Goal: Task Accomplishment & Management: Manage account settings

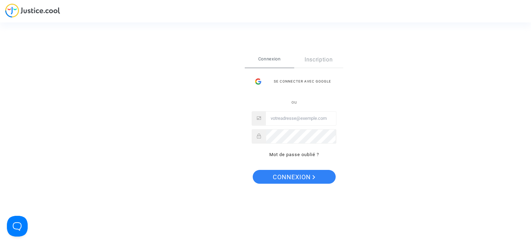
type input "[PERSON_NAME][EMAIL_ADDRESS][DOMAIN_NAME]"
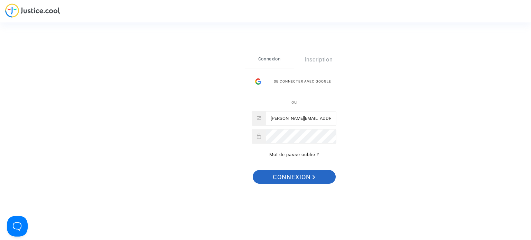
click at [270, 175] on button "Connexion" at bounding box center [294, 177] width 83 height 14
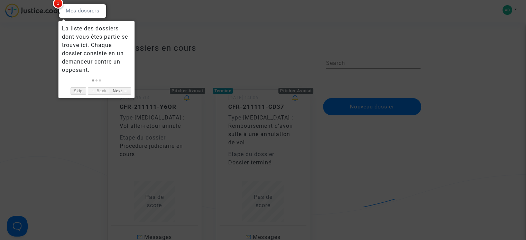
click at [140, 39] on div at bounding box center [263, 120] width 526 height 240
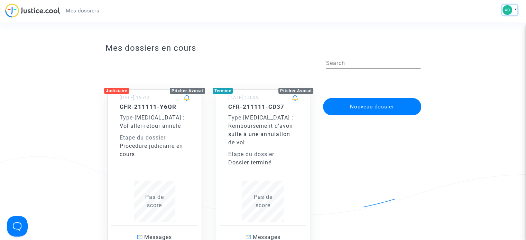
click at [507, 10] on img at bounding box center [507, 10] width 10 height 10
click at [487, 34] on link "Paramètres" at bounding box center [489, 35] width 55 height 11
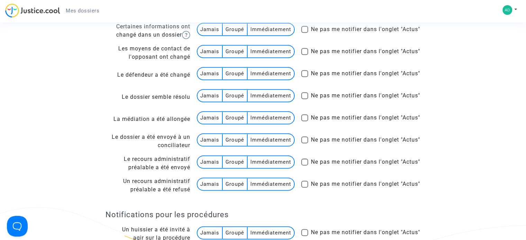
click at [244, 124] on multi-toggle-item "Groupé" at bounding box center [235, 118] width 25 height 12
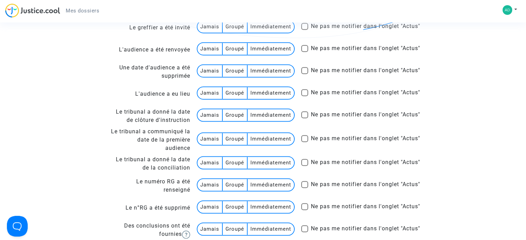
scroll to position [1056, 0]
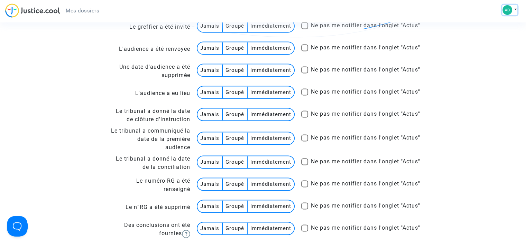
click at [507, 5] on img at bounding box center [507, 10] width 10 height 10
click at [493, 22] on link "Mon profil" at bounding box center [489, 24] width 55 height 11
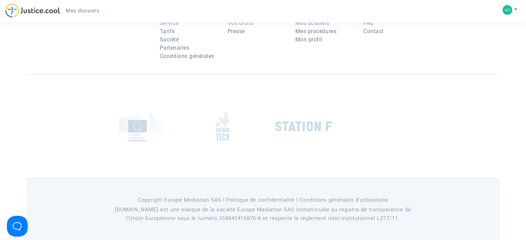
type input "française"
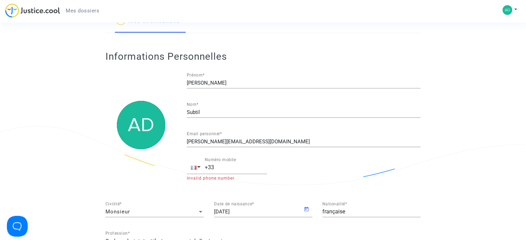
scroll to position [30, 0]
click at [227, 170] on input "+33" at bounding box center [236, 168] width 62 height 6
type input "+33679081732"
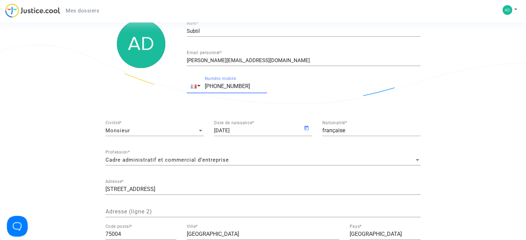
scroll to position [0, 0]
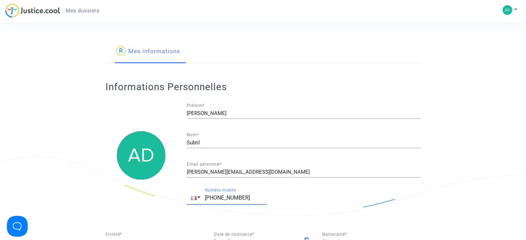
click at [445, 108] on app-profile "Mes informations Informations Personnelles Adrien Prénom * Subtil Nom * adrien.…" at bounding box center [262, 230] width 473 height 380
click at [512, 11] on button at bounding box center [509, 10] width 15 height 10
click at [492, 36] on link "Paramètres" at bounding box center [489, 35] width 55 height 11
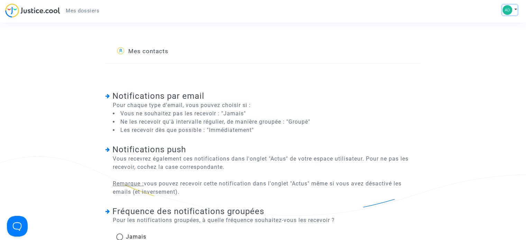
click at [505, 7] on img at bounding box center [507, 10] width 10 height 10
click at [486, 24] on link "Mon profil" at bounding box center [489, 24] width 55 height 11
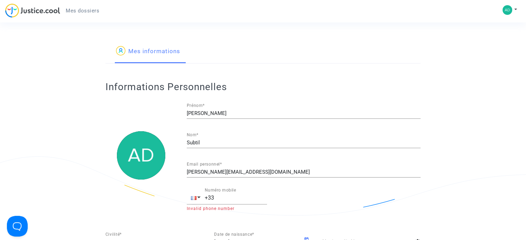
type input "française"
click at [505, 8] on img at bounding box center [507, 10] width 10 height 10
click at [488, 34] on link "Paramètres" at bounding box center [489, 35] width 55 height 11
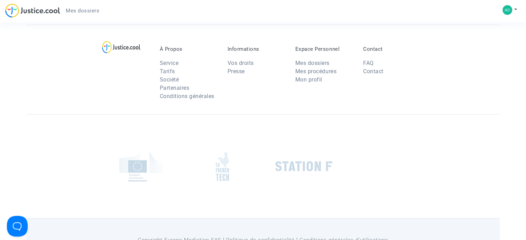
scroll to position [1533, 0]
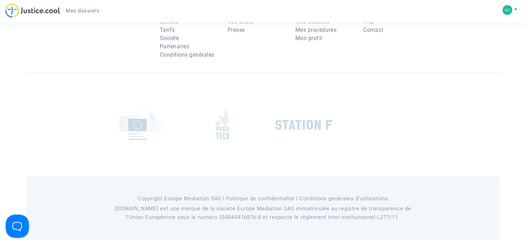
click at [18, 216] on button "Open Beacon popover" at bounding box center [16, 225] width 21 height 21
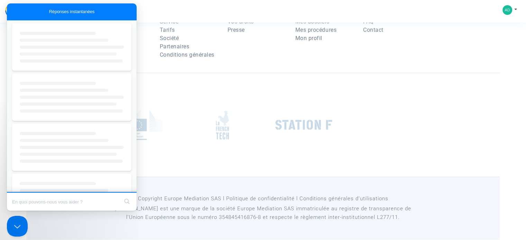
scroll to position [0, 0]
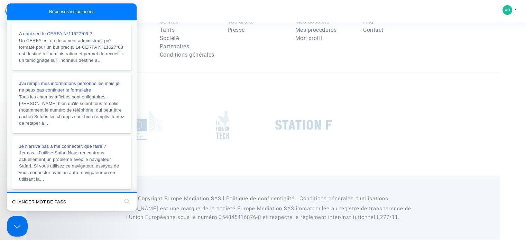
type input "CHANGER MOT DE PASSE"
click button "search" at bounding box center [126, 201] width 11 height 11
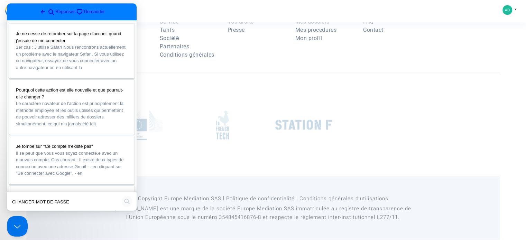
click at [127, 200] on button "search" at bounding box center [126, 201] width 11 height 11
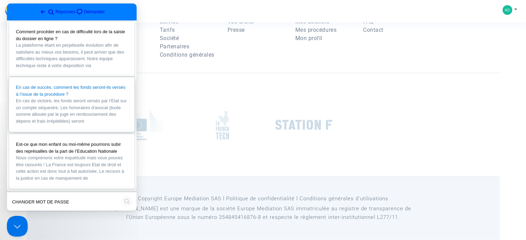
scroll to position [509, 0]
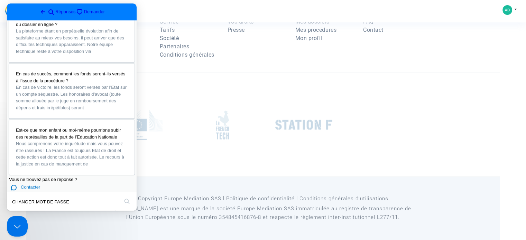
click at [116, 202] on input "CHANGER MOT DE PASSE" at bounding box center [65, 202] width 107 height 15
click at [124, 201] on button "search" at bounding box center [126, 201] width 11 height 11
click at [180, 199] on p "Copyright Europe Mediation SAS l Politique de confidentialité l Conditions gé…" at bounding box center [262, 199] width 315 height 9
click at [39, 10] on span "Go back" at bounding box center [43, 12] width 8 height 8
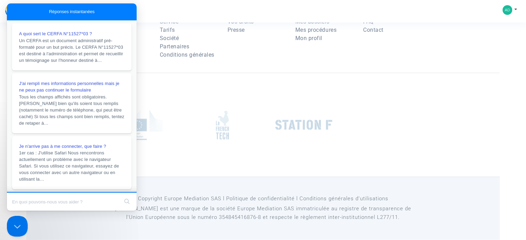
click at [54, 205] on input "Search Doc articles" at bounding box center [65, 202] width 107 height 15
click at [15, 226] on button "Close Beacon popover" at bounding box center [16, 225] width 21 height 21
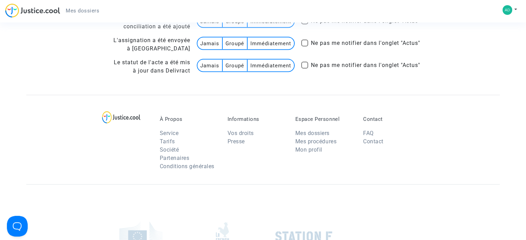
scroll to position [1408, 0]
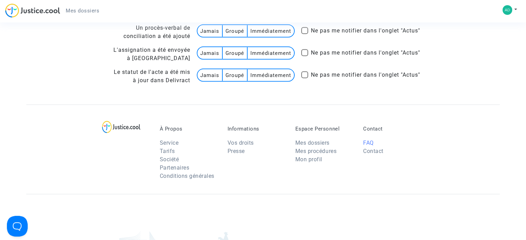
click at [367, 145] on link "FAQ" at bounding box center [368, 143] width 11 height 7
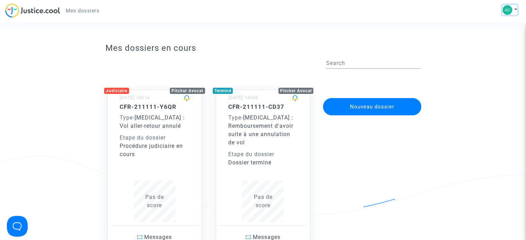
click at [515, 8] on button at bounding box center [509, 10] width 15 height 10
click at [482, 22] on link "Mon profil" at bounding box center [489, 24] width 55 height 11
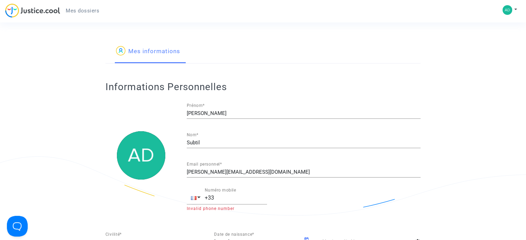
type input "française"
click at [230, 62] on div "Mes informations" at bounding box center [262, 52] width 315 height 24
click at [224, 53] on div "Mes informations" at bounding box center [262, 52] width 315 height 24
click at [209, 54] on div "Mes informations" at bounding box center [262, 52] width 315 height 24
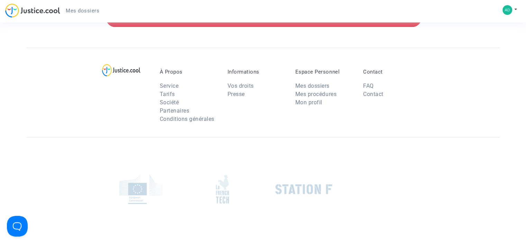
scroll to position [376, 0]
